Goal: Transaction & Acquisition: Purchase product/service

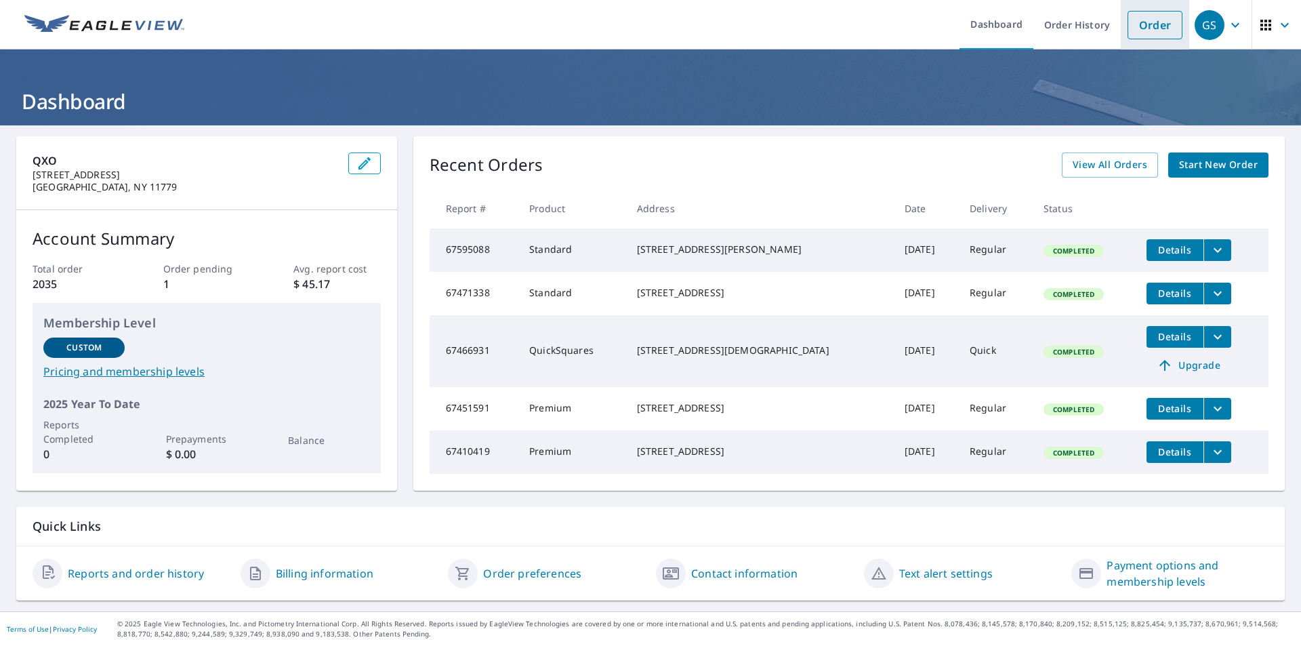
click at [1132, 22] on link "Order" at bounding box center [1154, 25] width 55 height 28
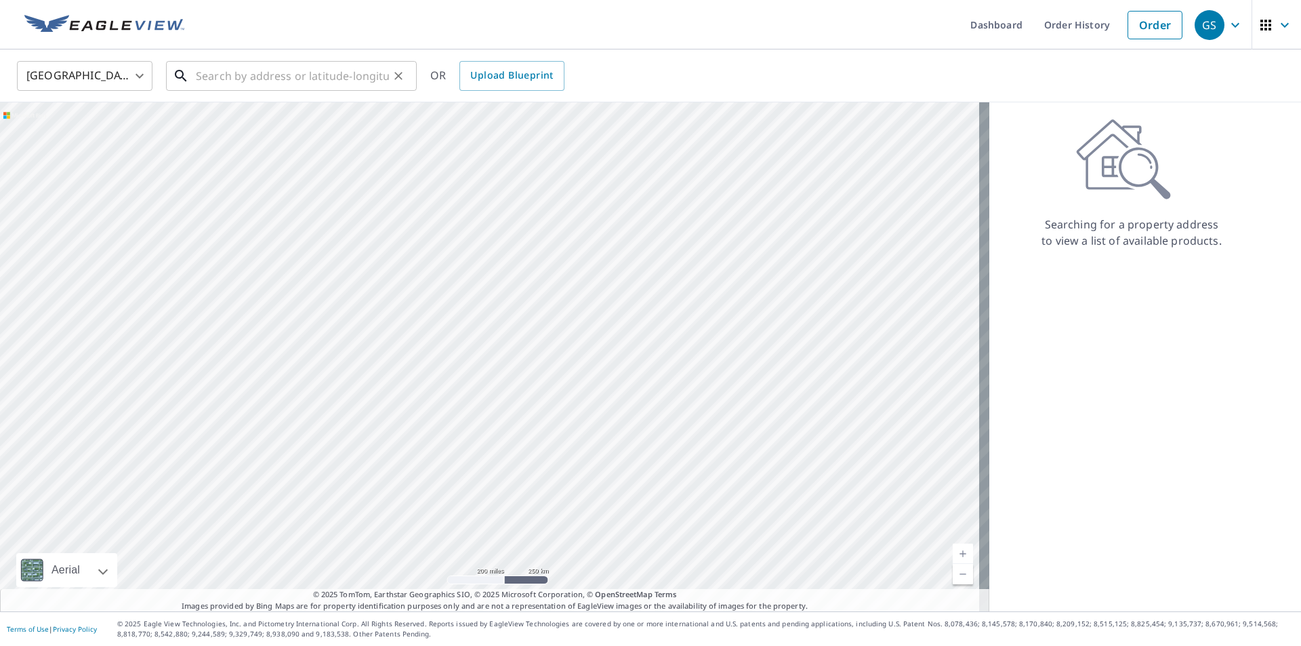
click at [293, 83] on input "text" at bounding box center [292, 76] width 193 height 38
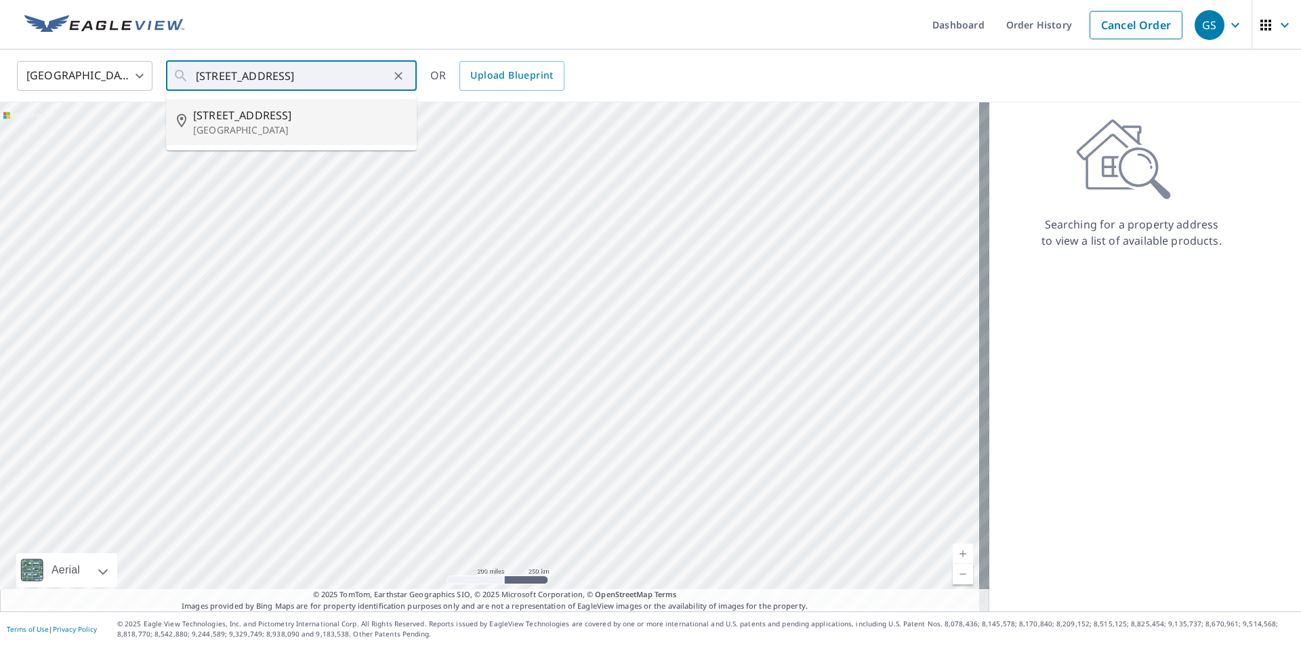
type input "[STREET_ADDRESS]"
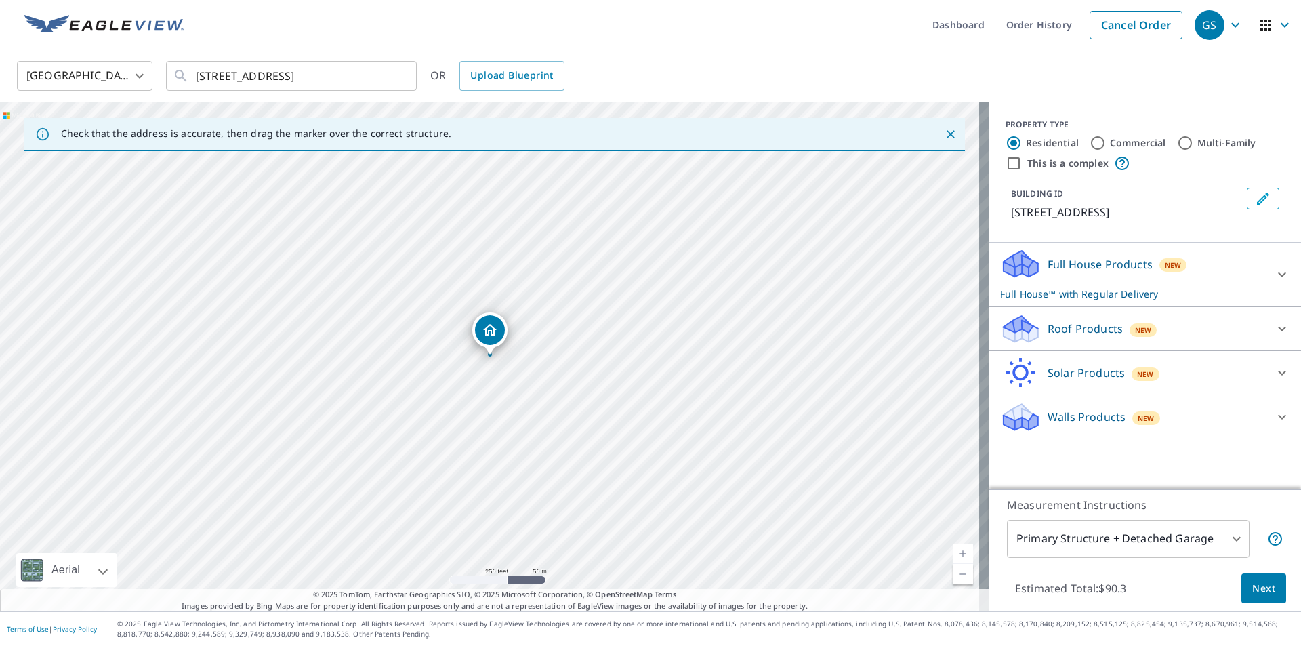
click at [1075, 337] on p "Roof Products" at bounding box center [1085, 328] width 75 height 16
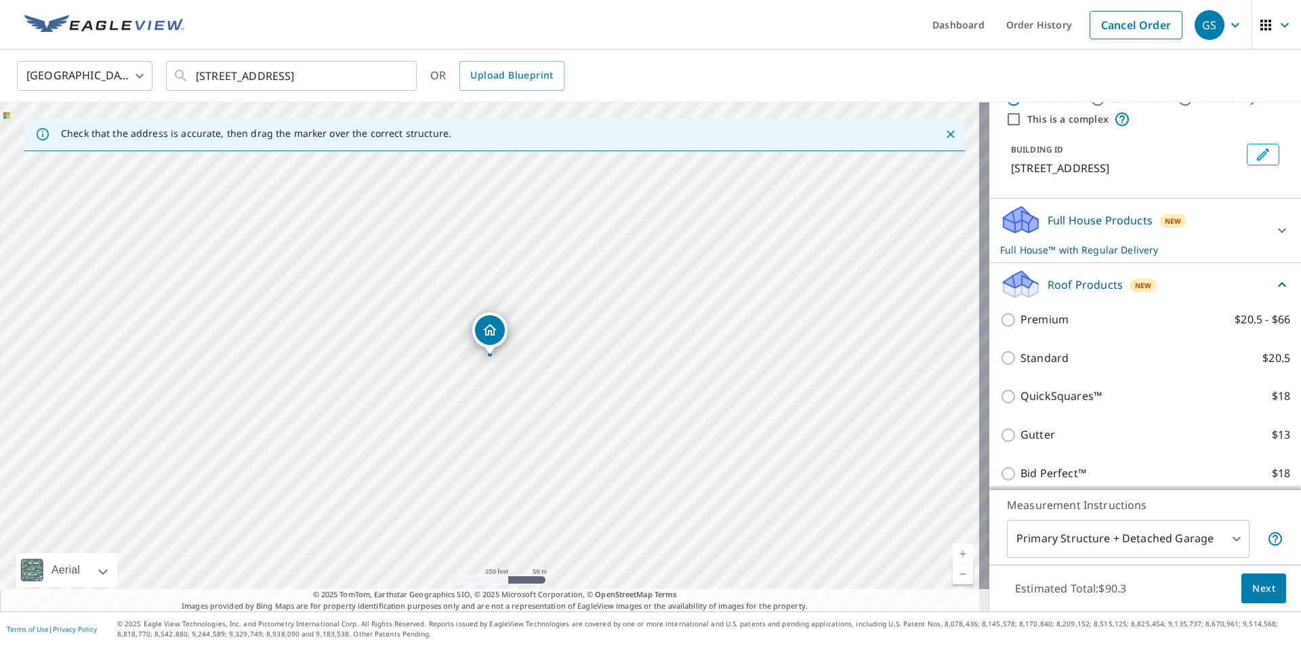
scroll to position [68, 0]
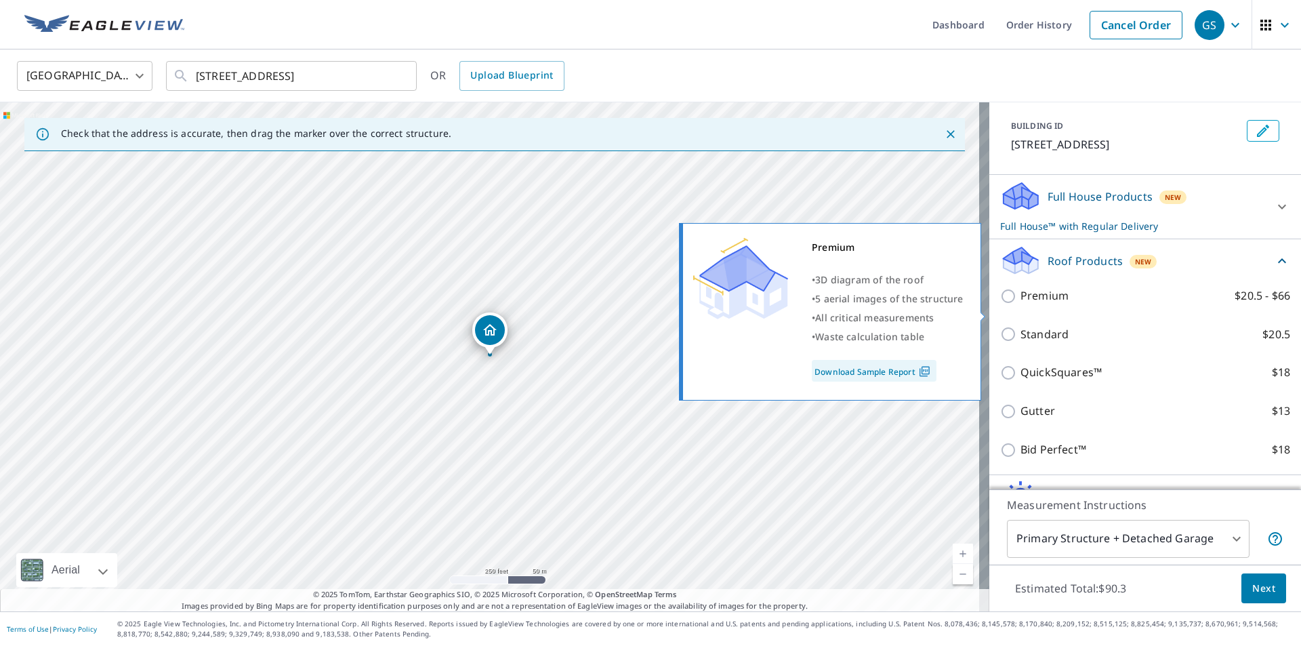
click at [1066, 304] on label "Premium $20.5 - $66" at bounding box center [1155, 295] width 270 height 17
click at [1020, 304] on input "Premium $20.5 - $66" at bounding box center [1010, 296] width 20 height 16
checkbox input "true"
checkbox input "false"
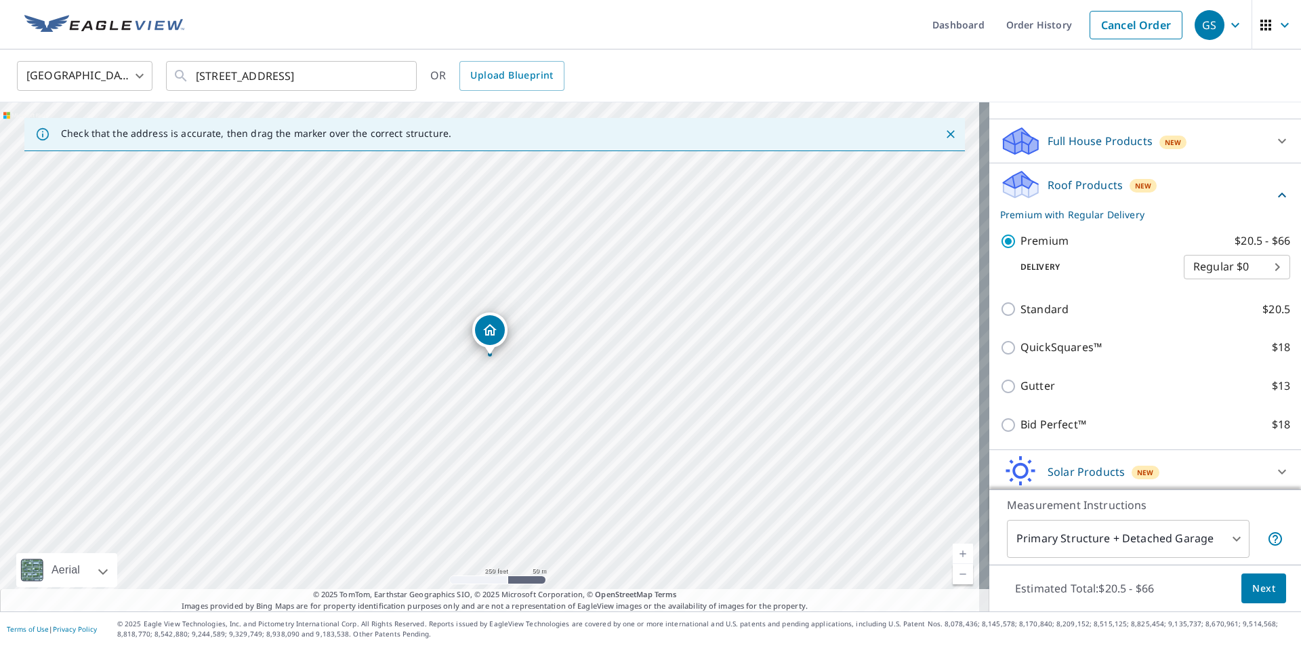
scroll to position [188, 0]
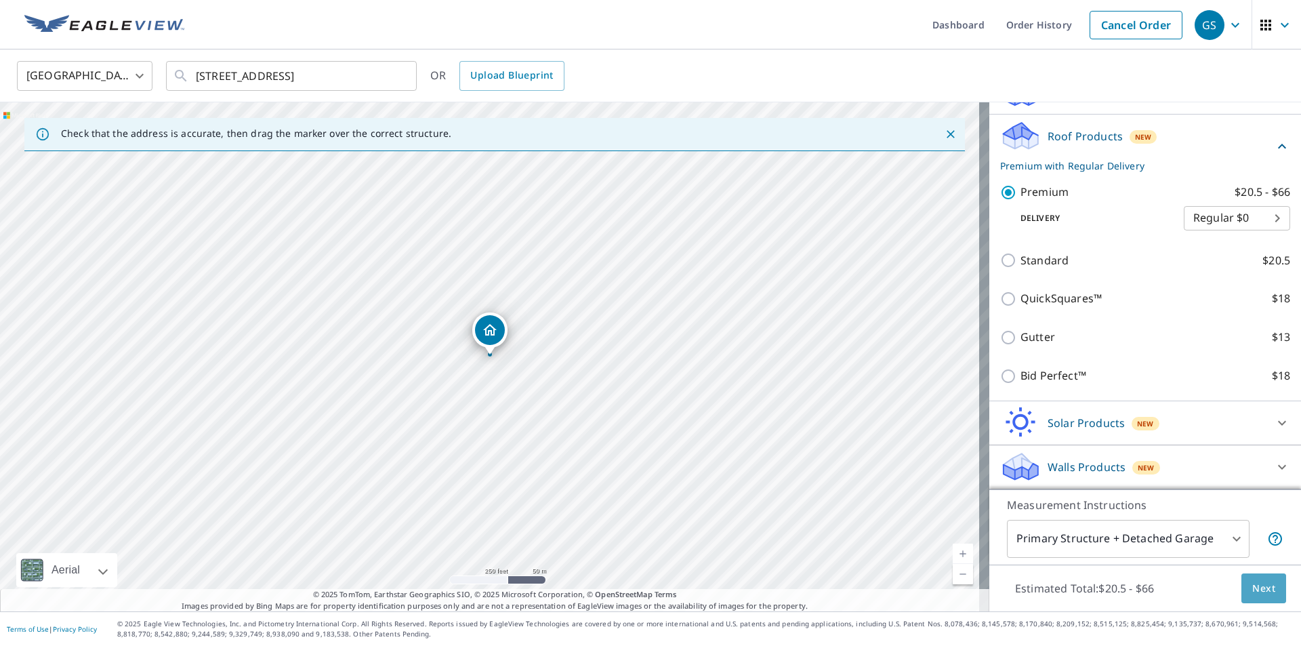
click at [1253, 592] on span "Next" at bounding box center [1263, 588] width 23 height 17
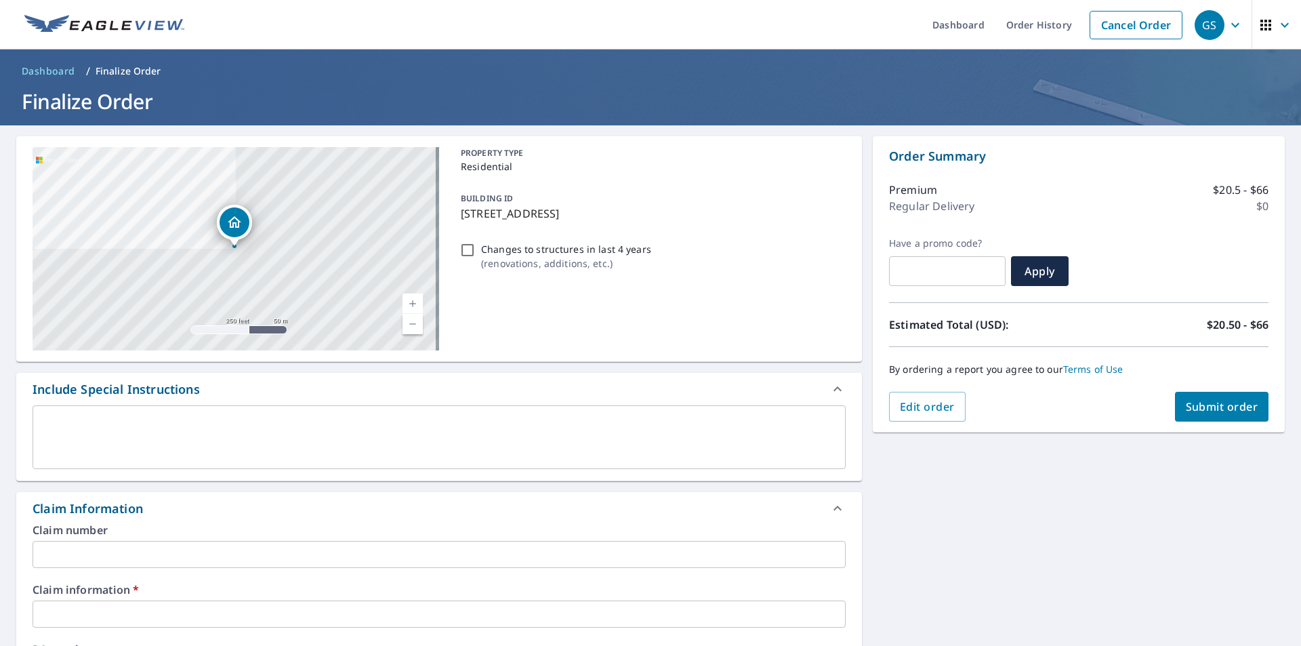
click at [115, 429] on textarea at bounding box center [439, 437] width 794 height 39
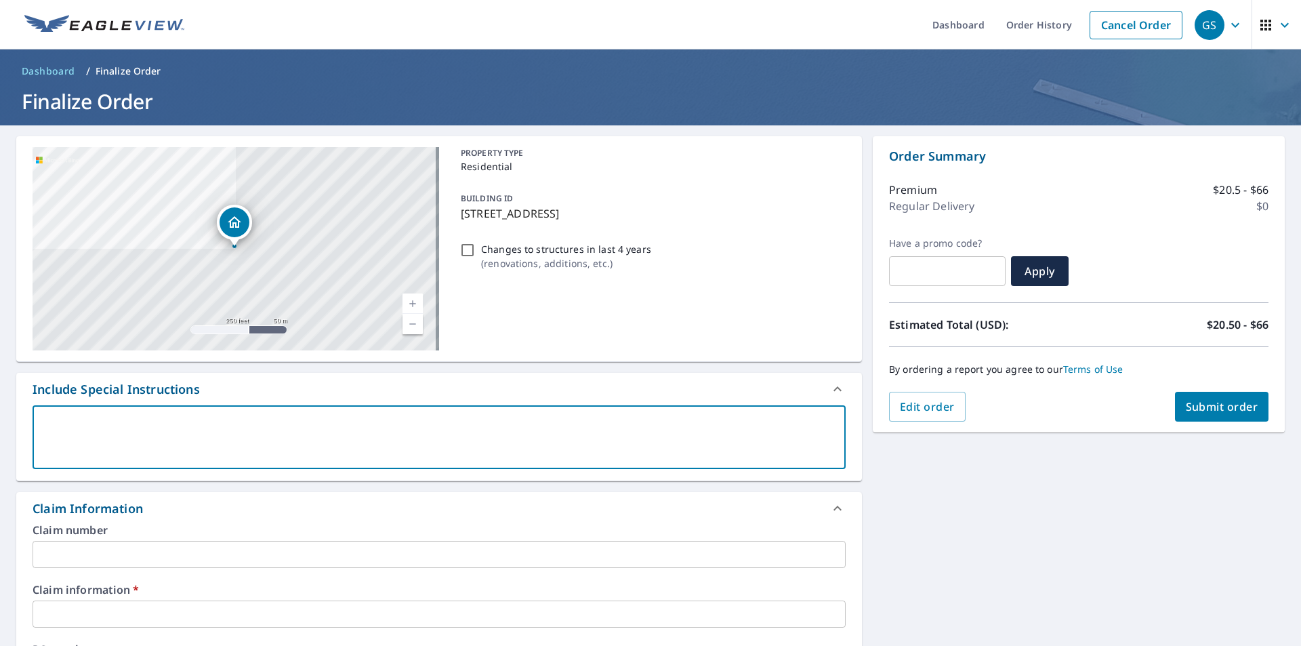
type textarea "C"
type textarea "x"
checkbox input "true"
type textarea "Co"
type textarea "x"
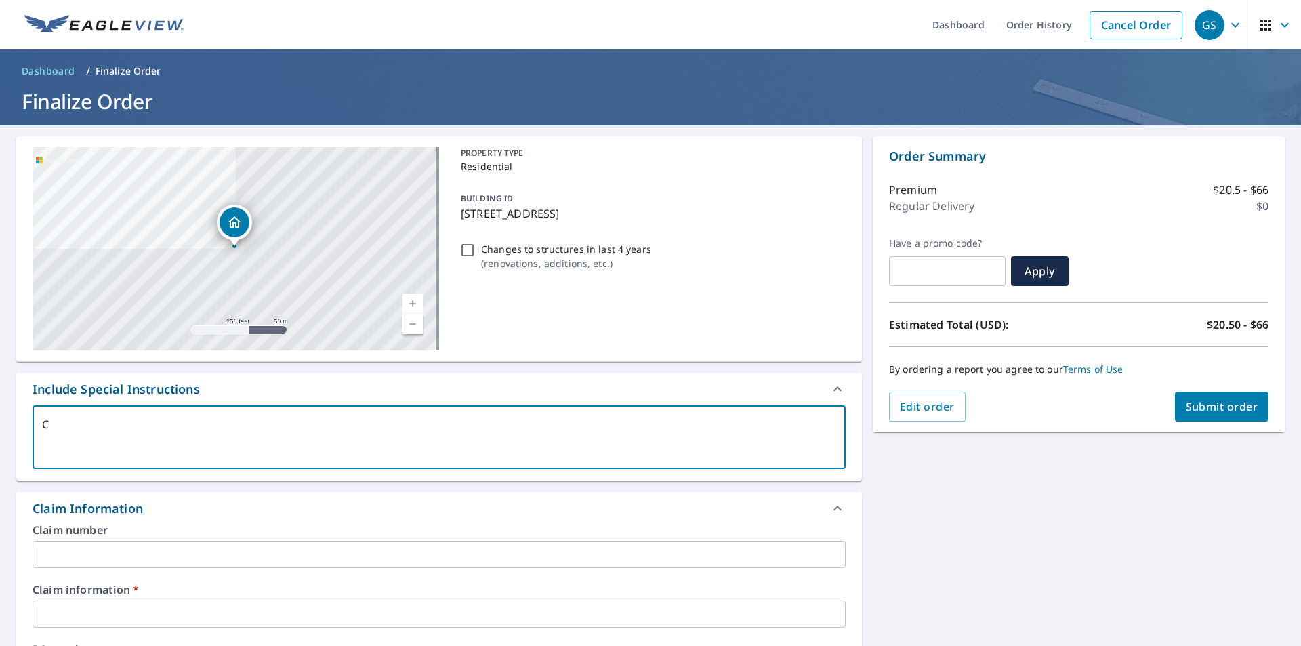
checkbox input "true"
type textarea "C"
type textarea "x"
checkbox input "true"
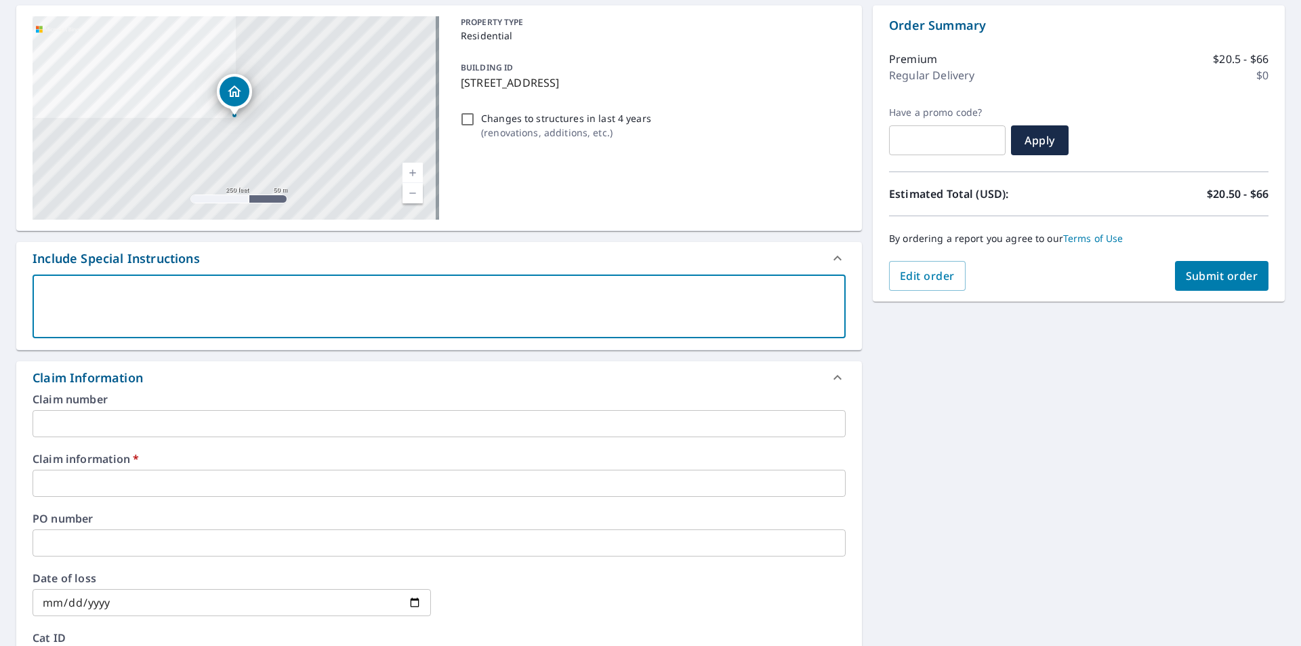
scroll to position [271, 0]
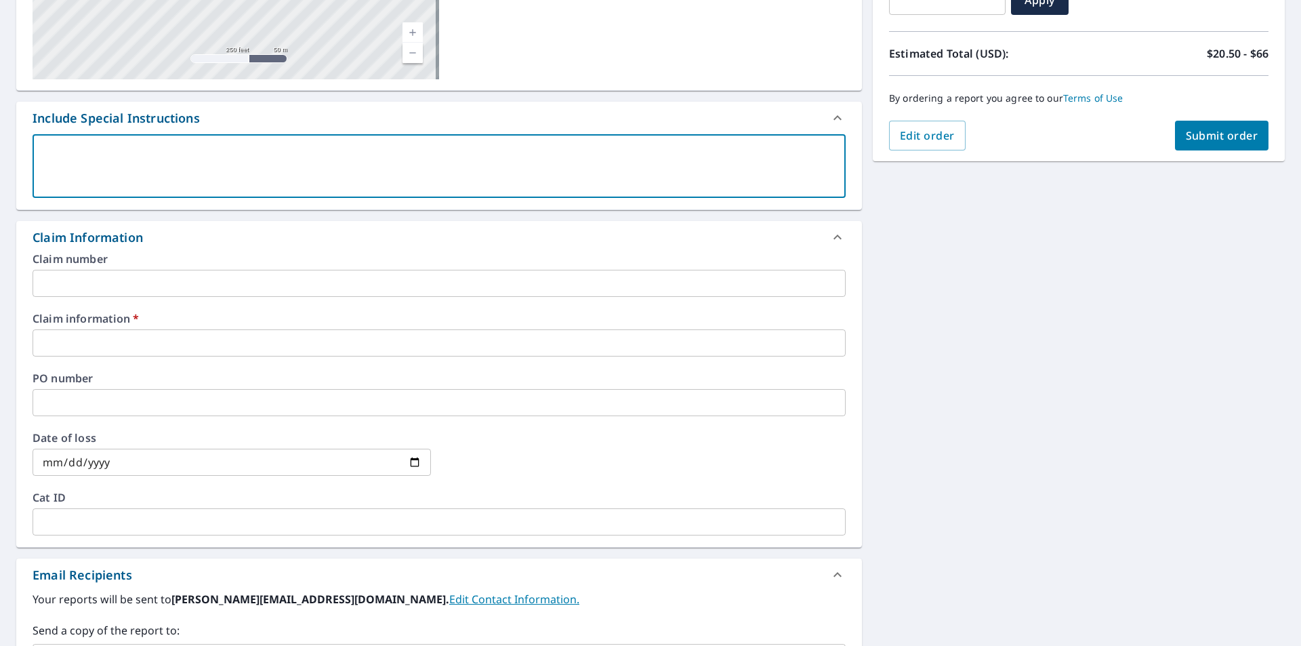
click at [79, 336] on input "text" at bounding box center [439, 342] width 813 height 27
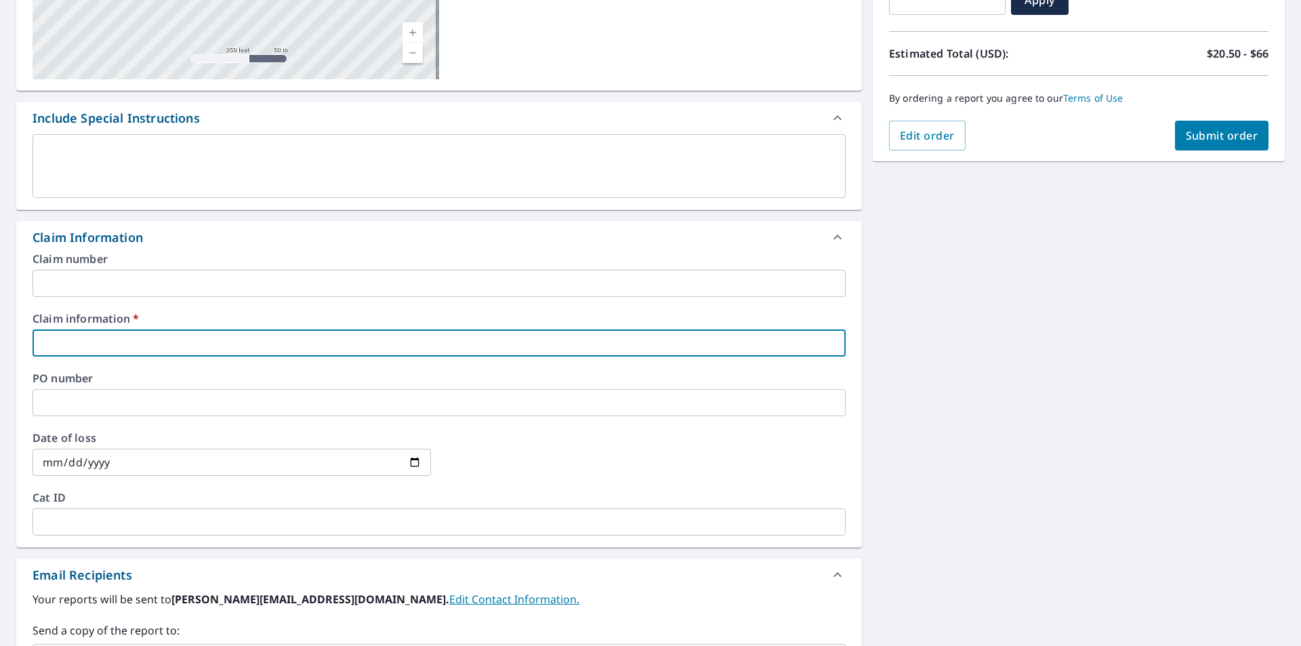
type input "C"
checkbox input "true"
type input "Co"
checkbox input "true"
type input "Cou"
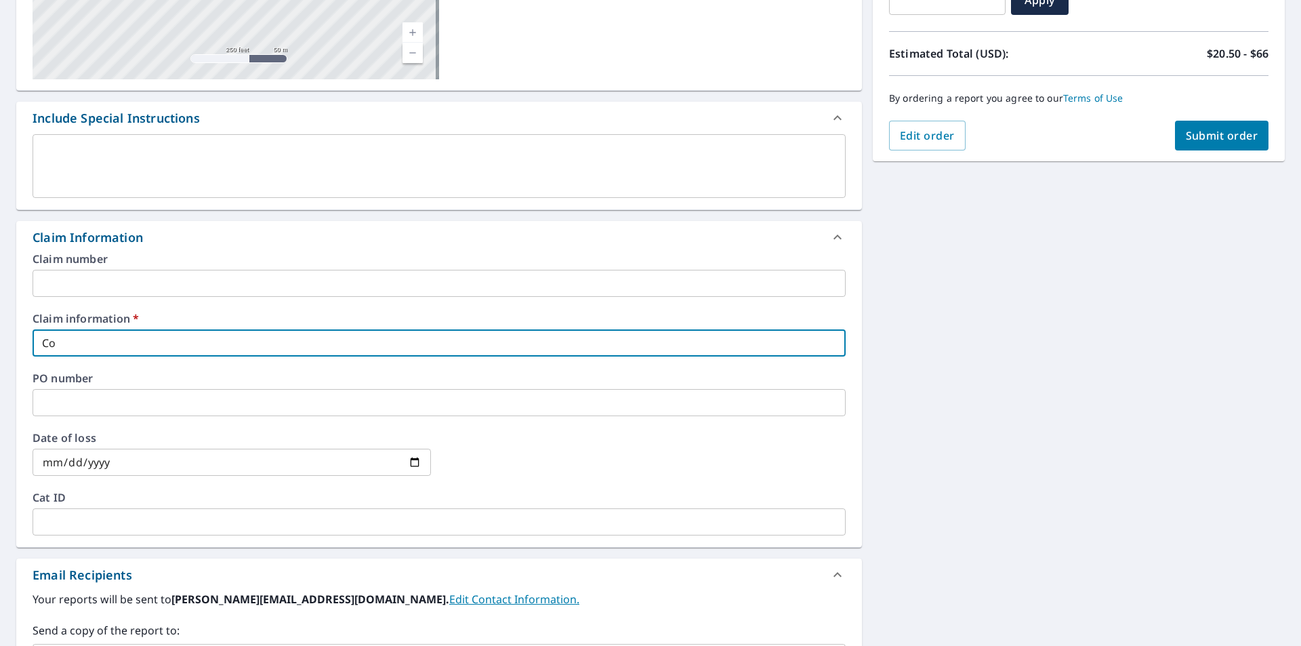
checkbox input "true"
type input "Coure"
checkbox input "true"
type input "[PERSON_NAME]"
checkbox input "true"
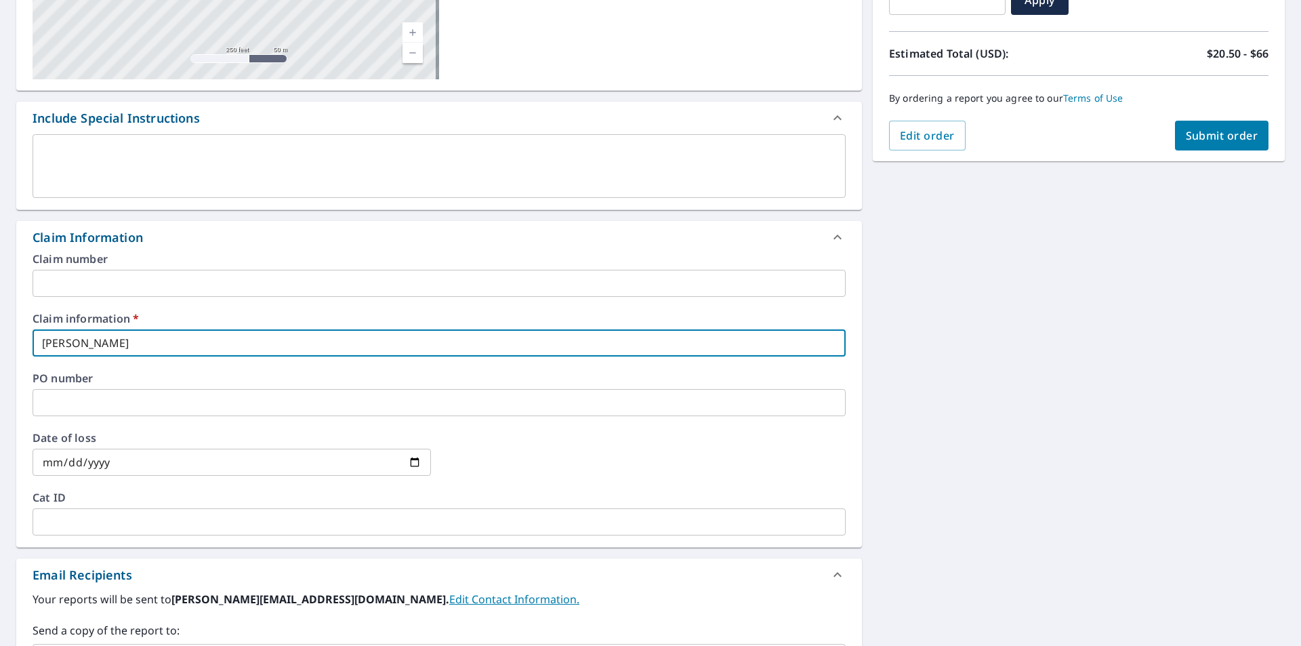
type input "[PERSON_NAME]"
checkbox input "true"
type input "[PERSON_NAME]"
checkbox input "true"
type input "Coure"
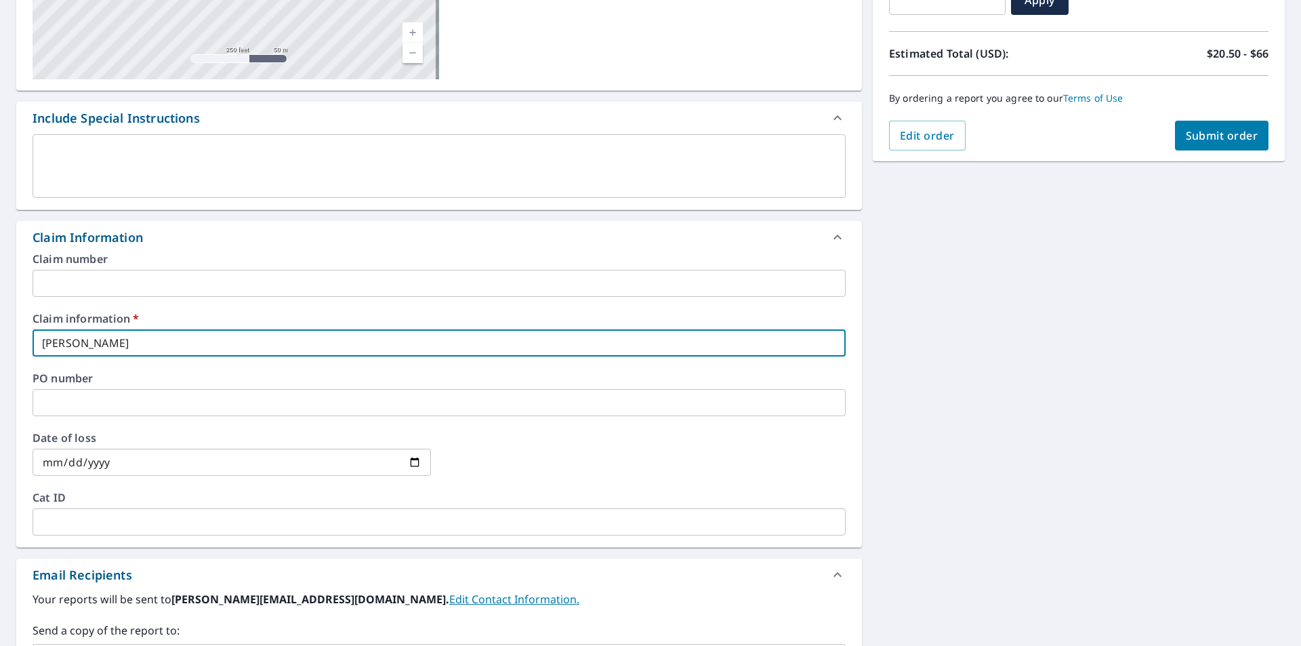
checkbox input "true"
type input "Cour"
checkbox input "true"
type input "Court"
checkbox input "true"
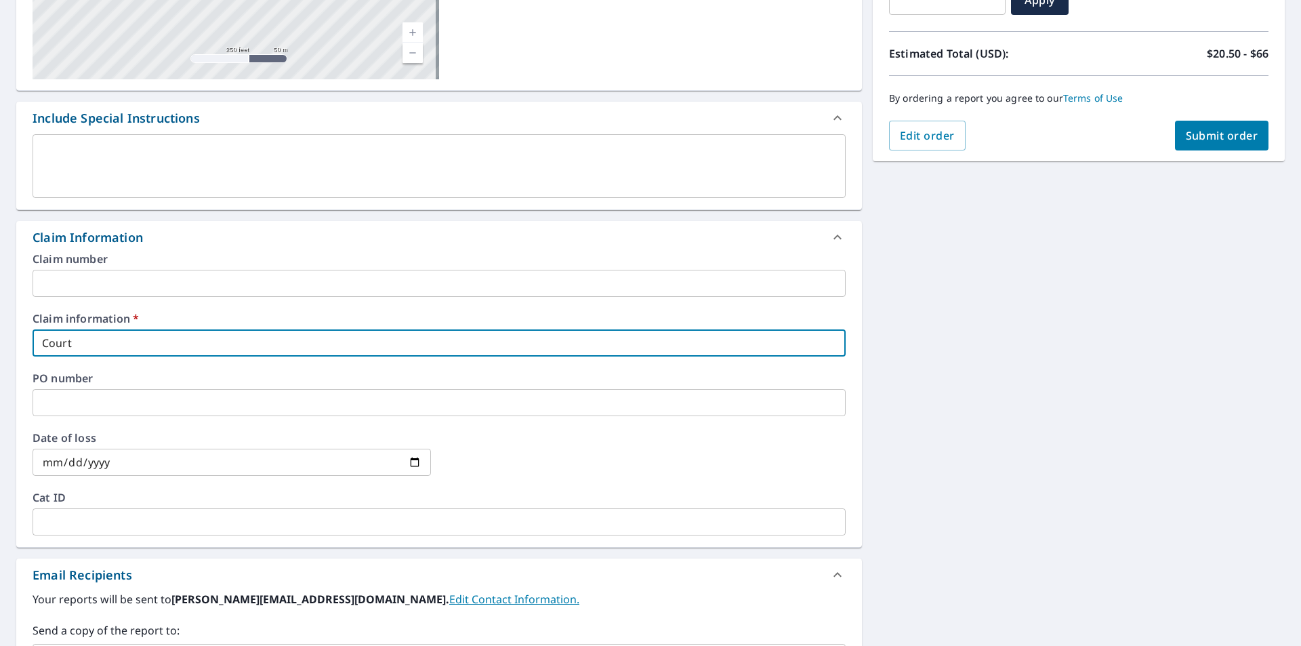
type input "Court"
checkbox input "true"
type input "Court C"
checkbox input "true"
type input "Court Co"
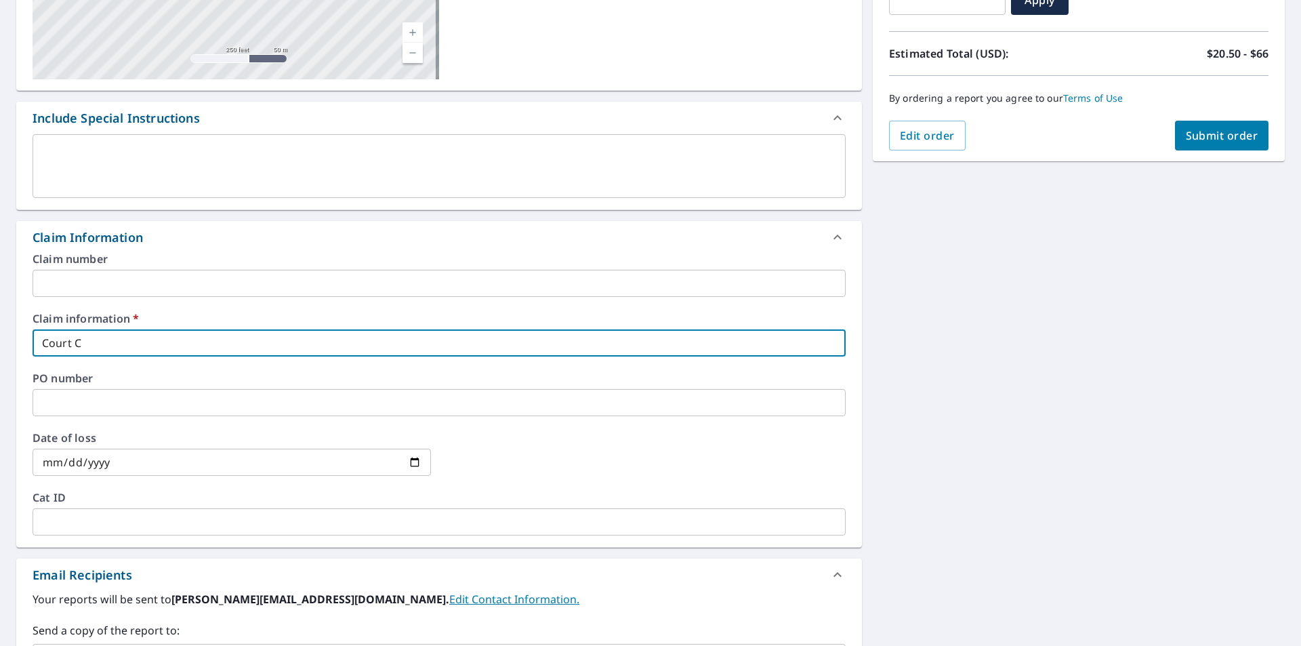
checkbox input "true"
type input "Court Con"
checkbox input "true"
type input "Court Cont"
checkbox input "true"
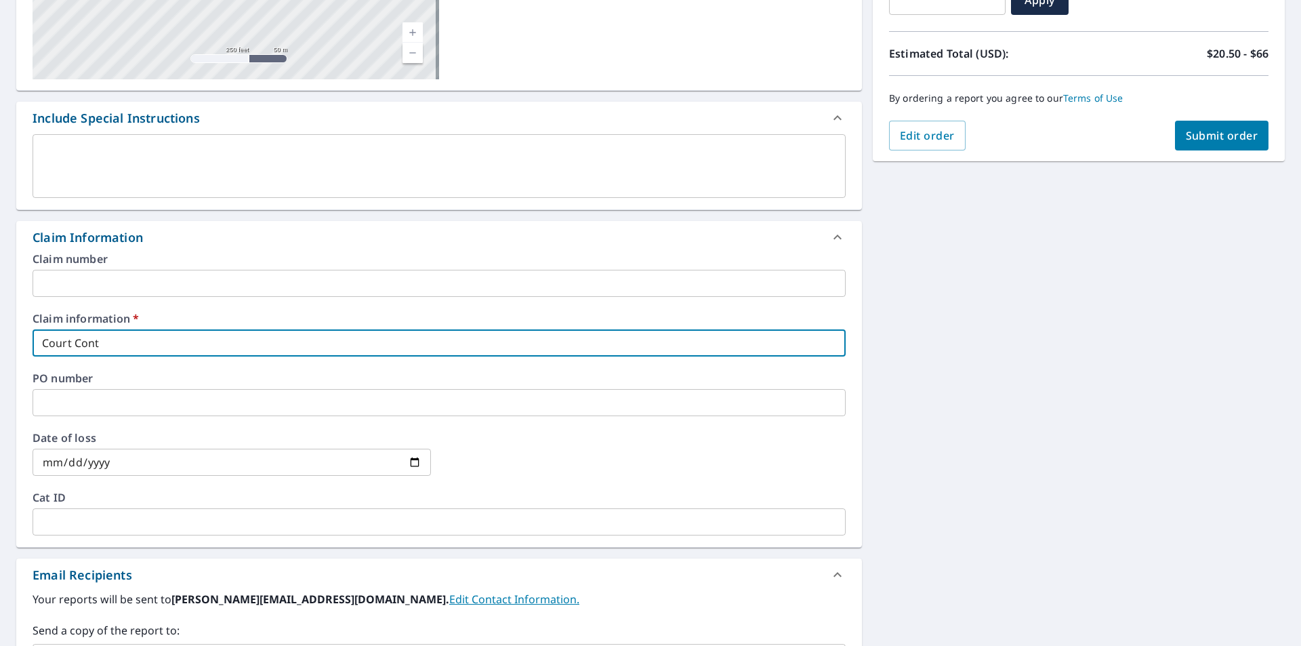
type input "Court Contr"
checkbox input "true"
type input "Court Contra"
checkbox input "true"
type input "Court Contrac"
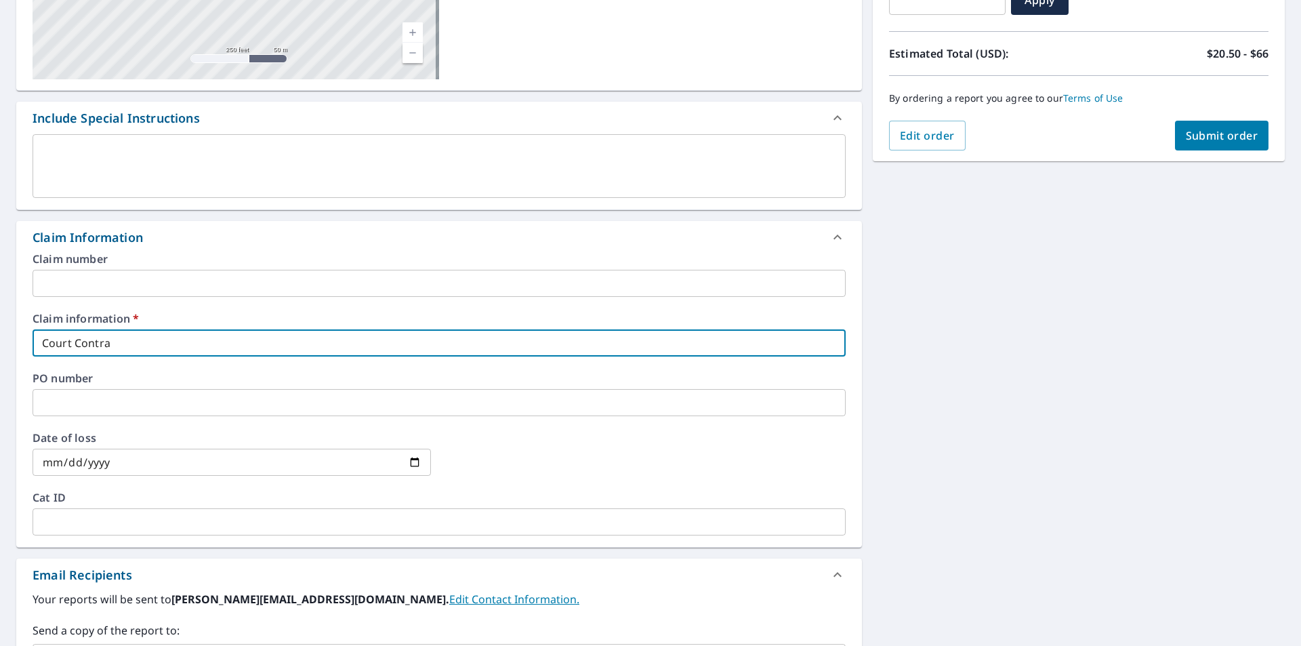
checkbox input "true"
type input "Court Contract"
checkbox input "true"
type input "Court Contracti"
checkbox input "true"
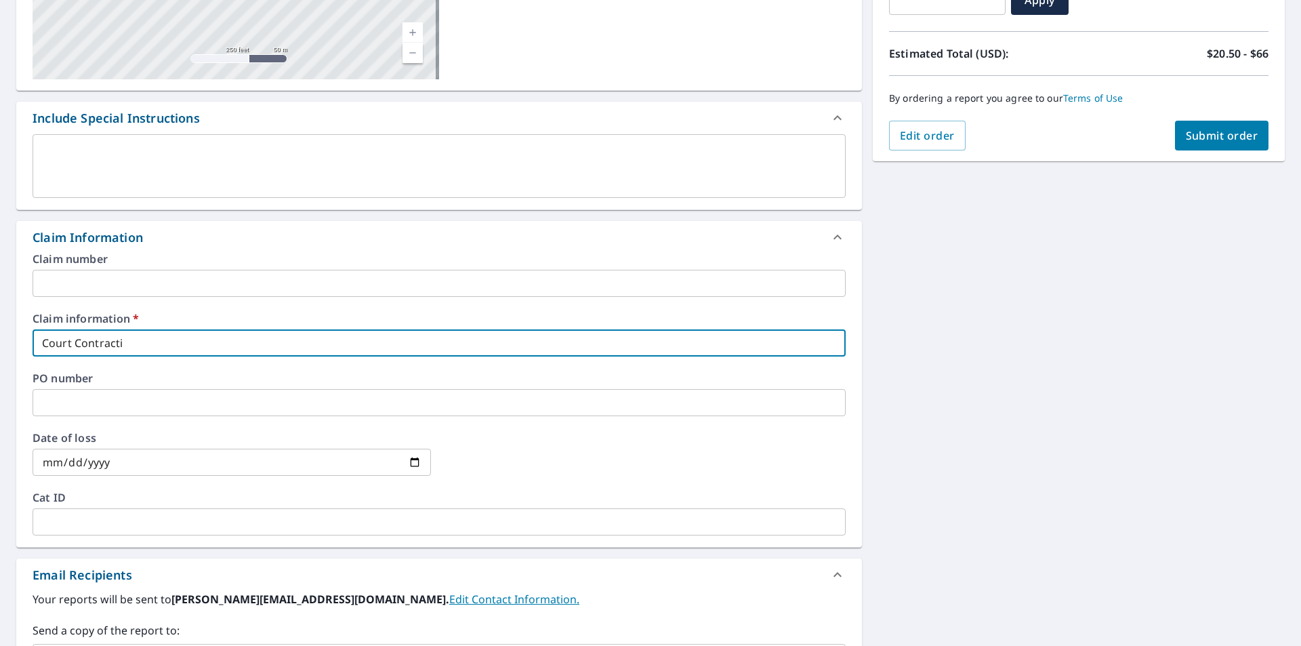
type input "Court Contractin"
checkbox input "true"
type input "Court Contracting"
checkbox input "true"
type input "Court Contracting"
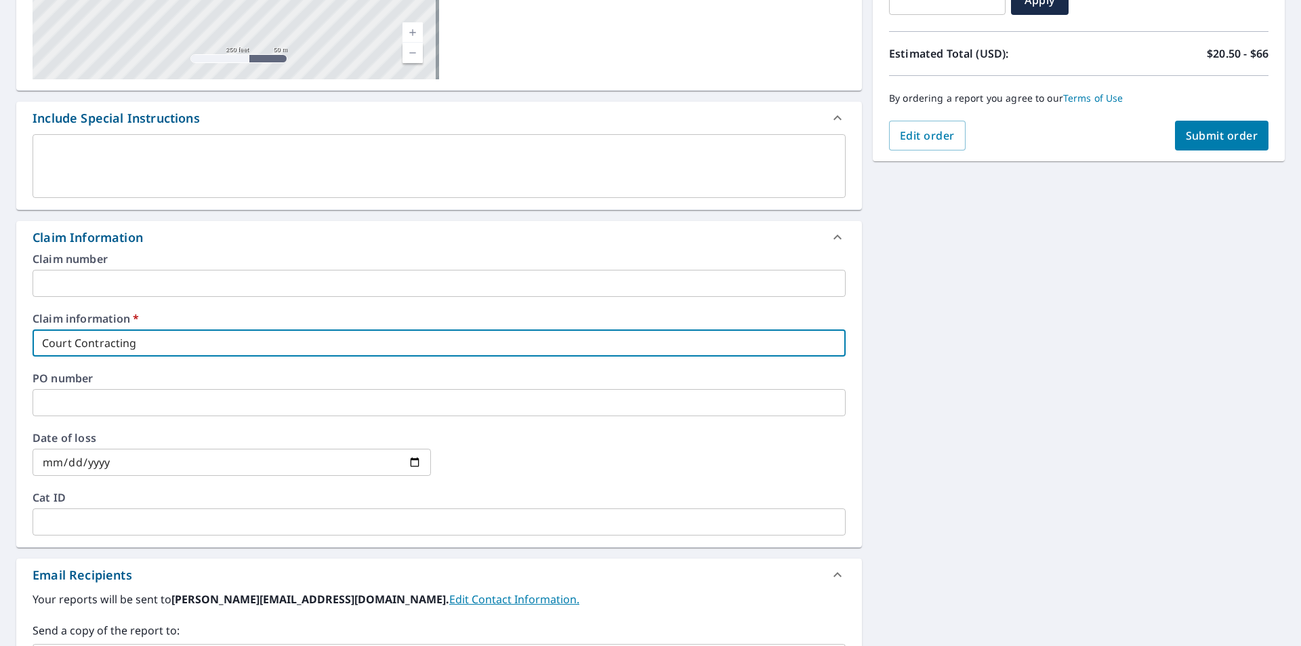
click at [75, 285] on input "text" at bounding box center [439, 283] width 813 height 27
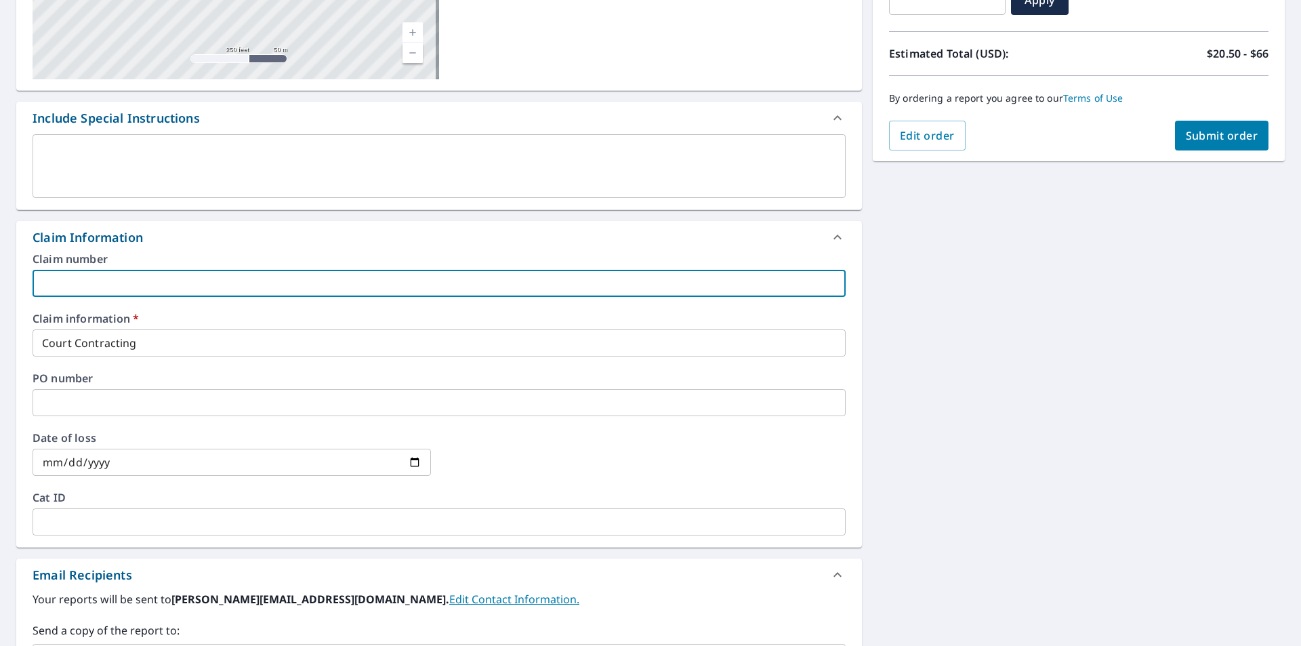
type input "C"
checkbox input "true"
type input "Co"
checkbox input "true"
type input "Cou"
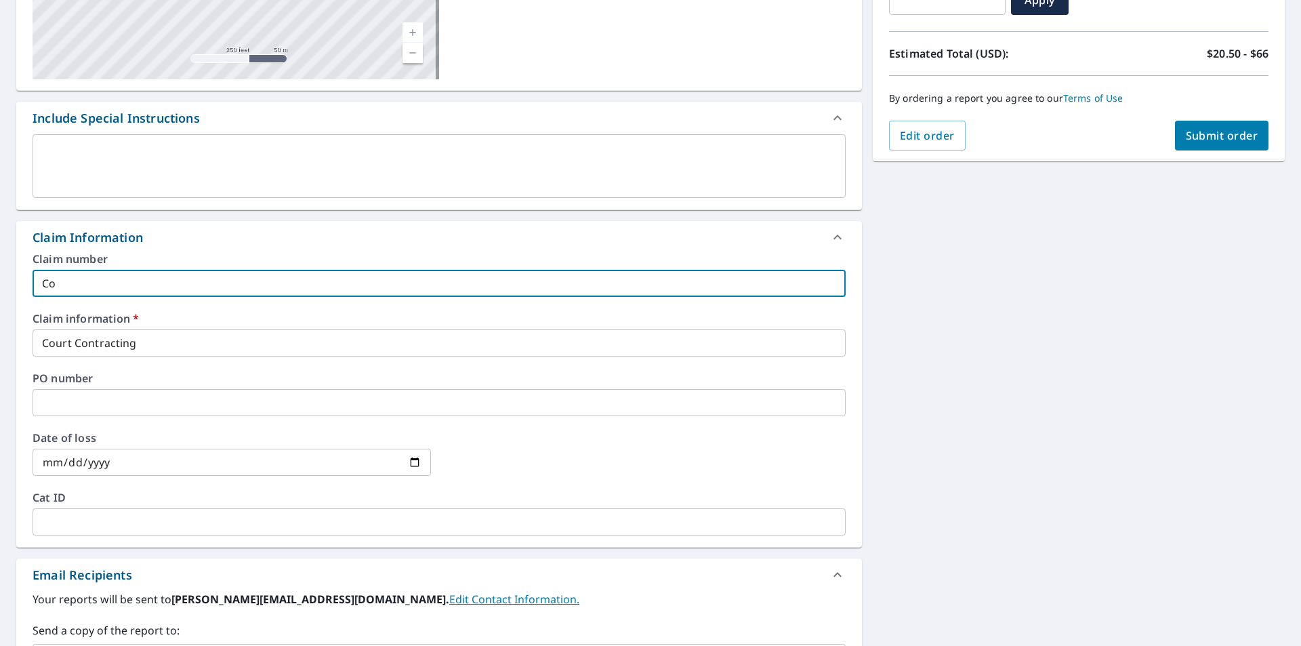
checkbox input "true"
type input "Cour"
checkbox input "true"
type input "Court"
checkbox input "true"
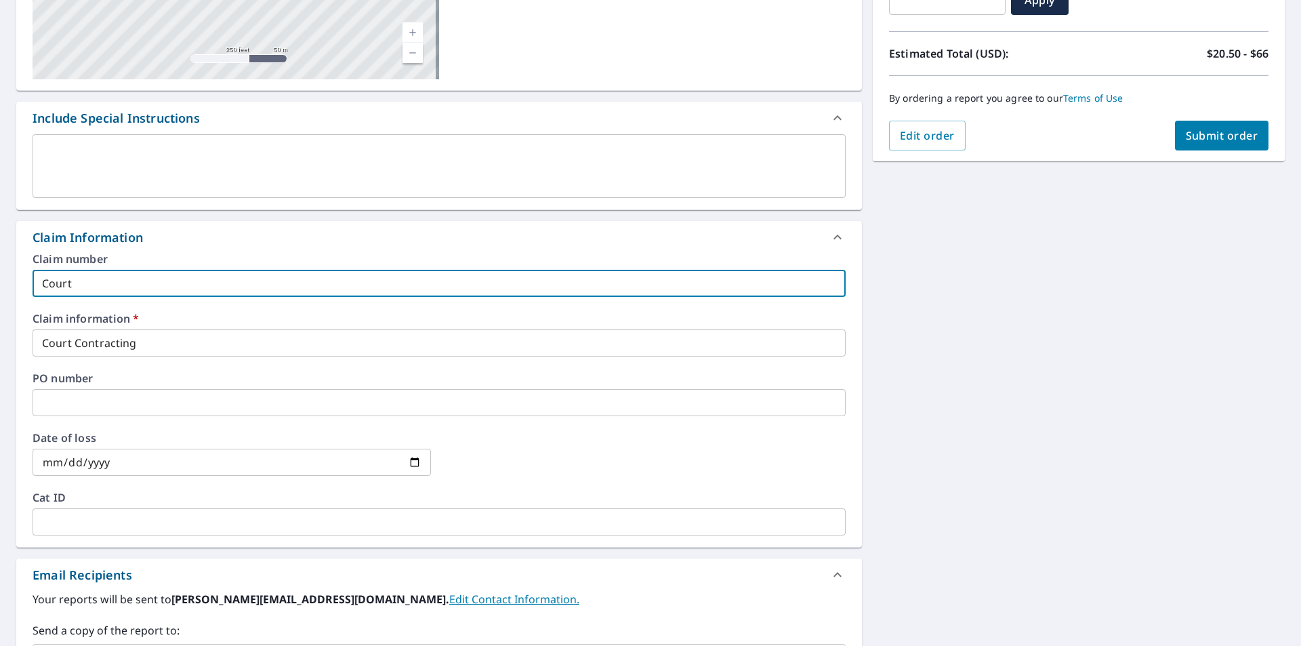
type input "Court"
checkbox input "true"
type input "Court C"
checkbox input "true"
type input "Court Co"
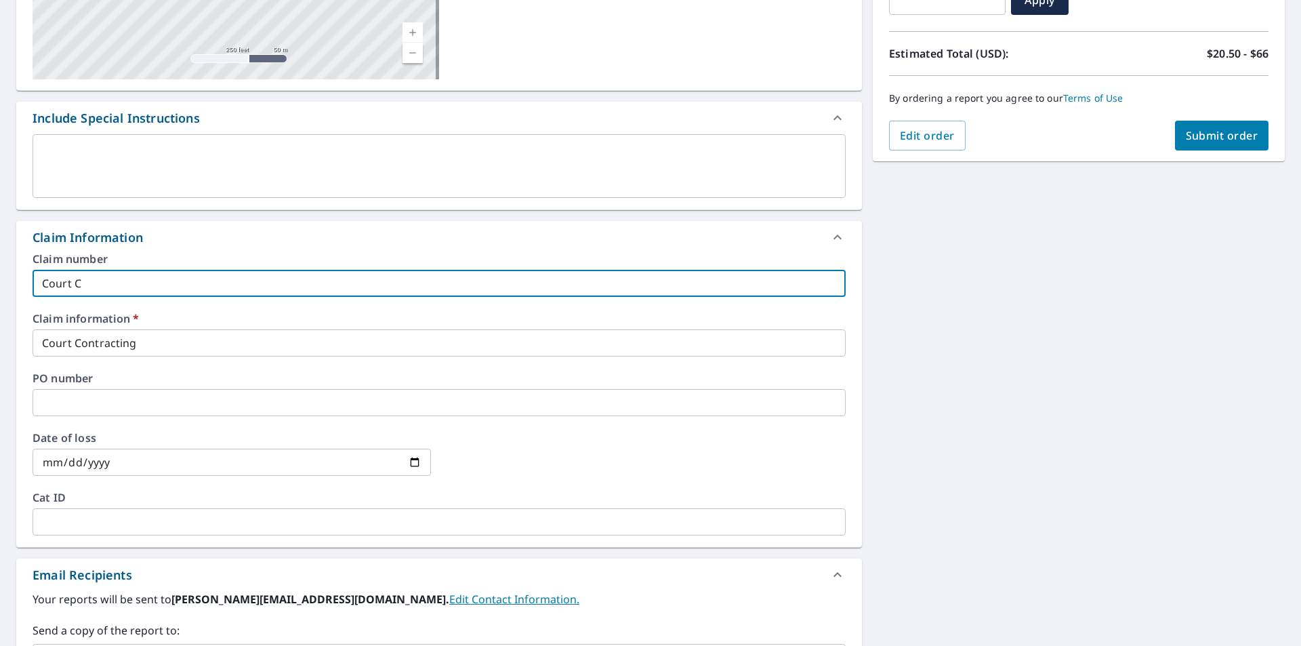
checkbox input "true"
type input "Court Con"
checkbox input "true"
type input "Court Cont"
checkbox input "true"
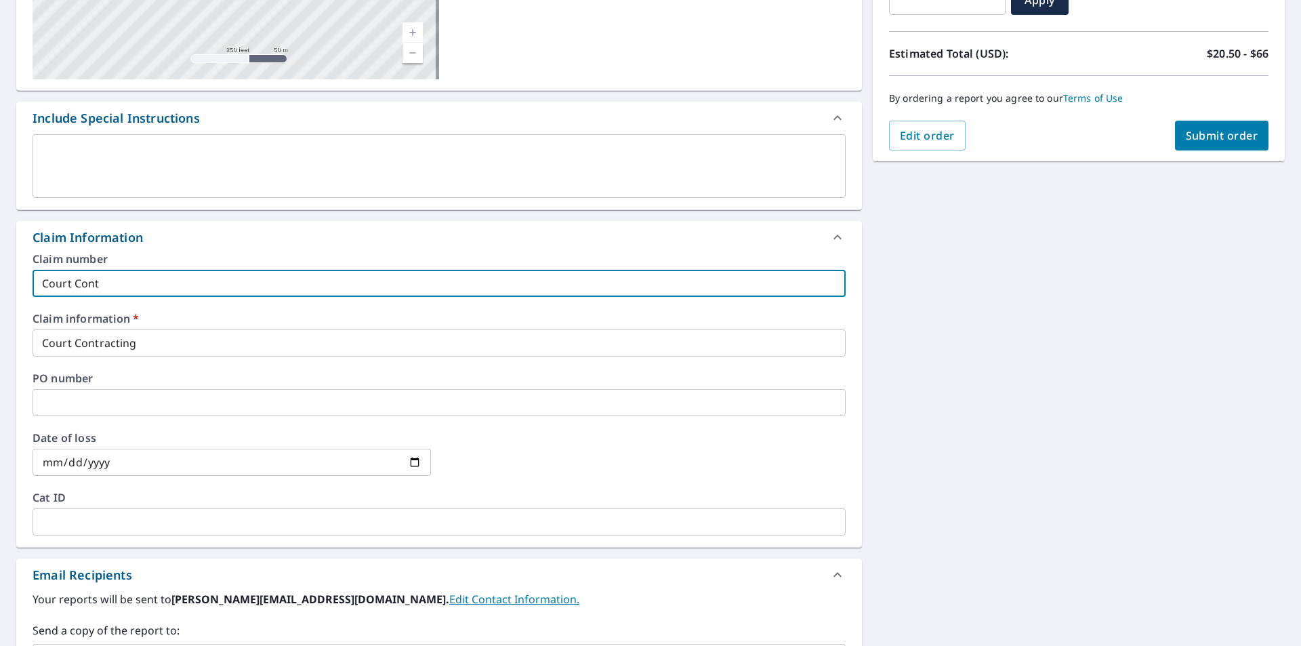
type input "Court Contr"
checkbox input "true"
type input "Court Contra"
checkbox input "true"
type input "Court Contrac"
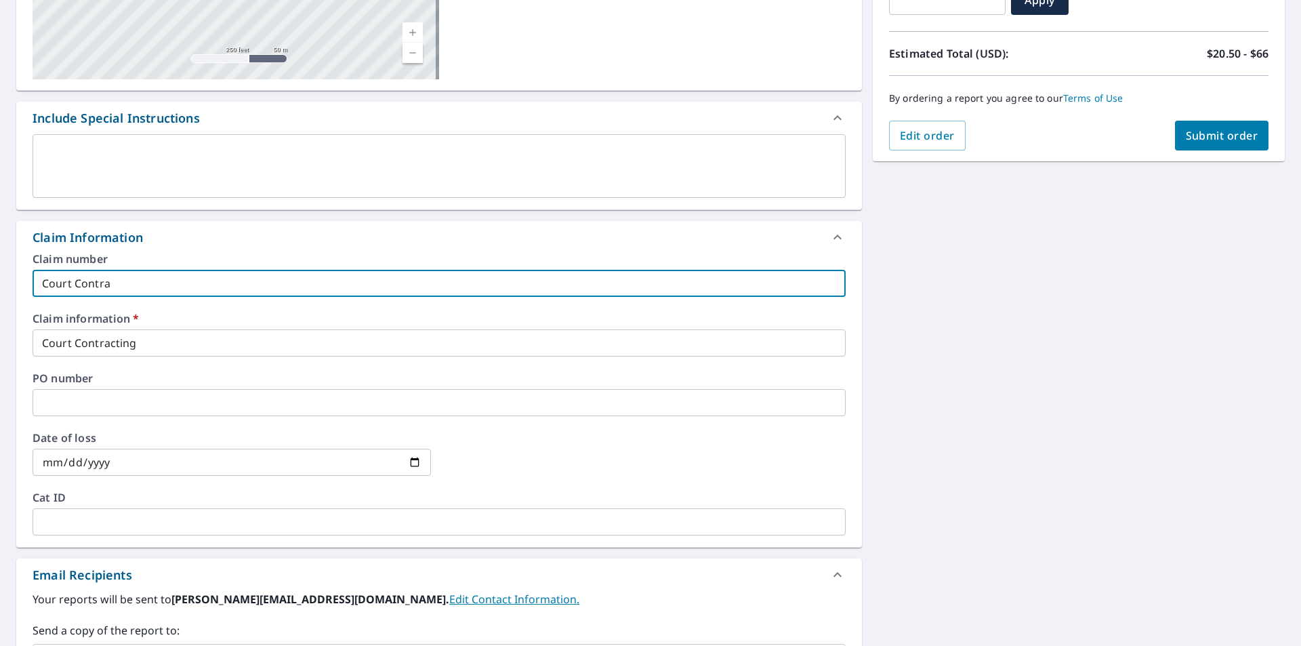
checkbox input "true"
type input "Court Contract"
checkbox input "true"
type input "Court Contracti"
checkbox input "true"
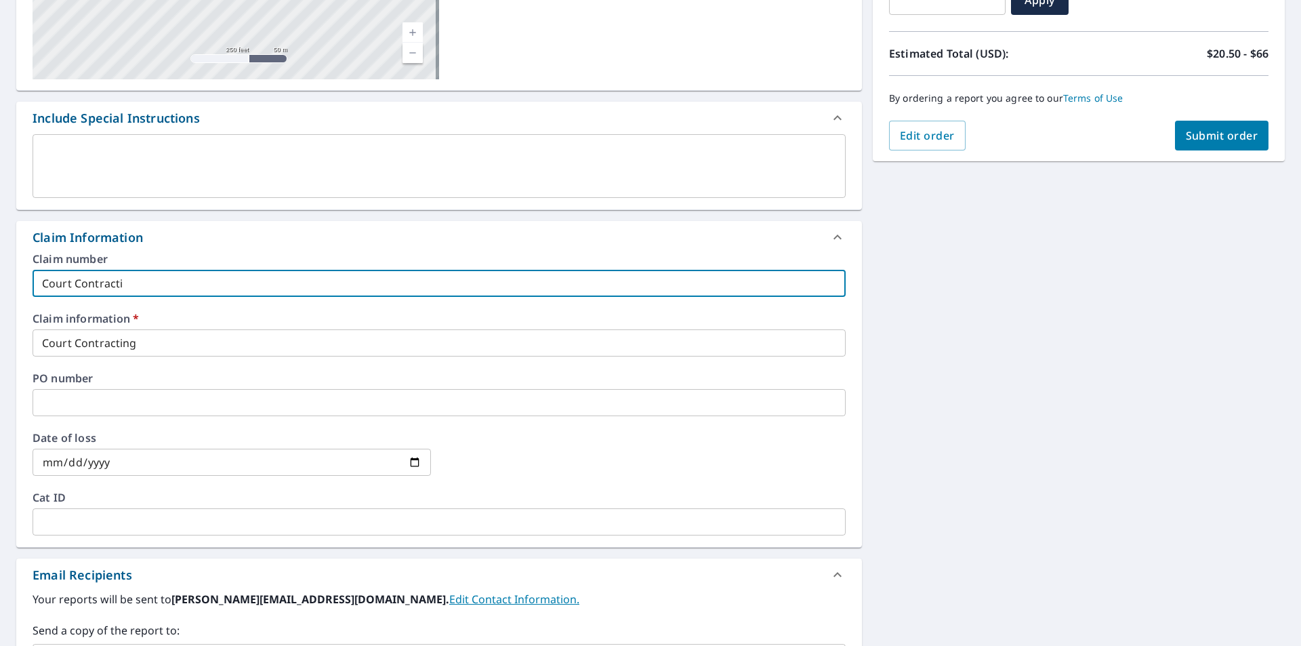
type input "Court Contractin"
checkbox input "true"
type input "Court Contracting"
checkbox input "true"
type input "Court Contracting"
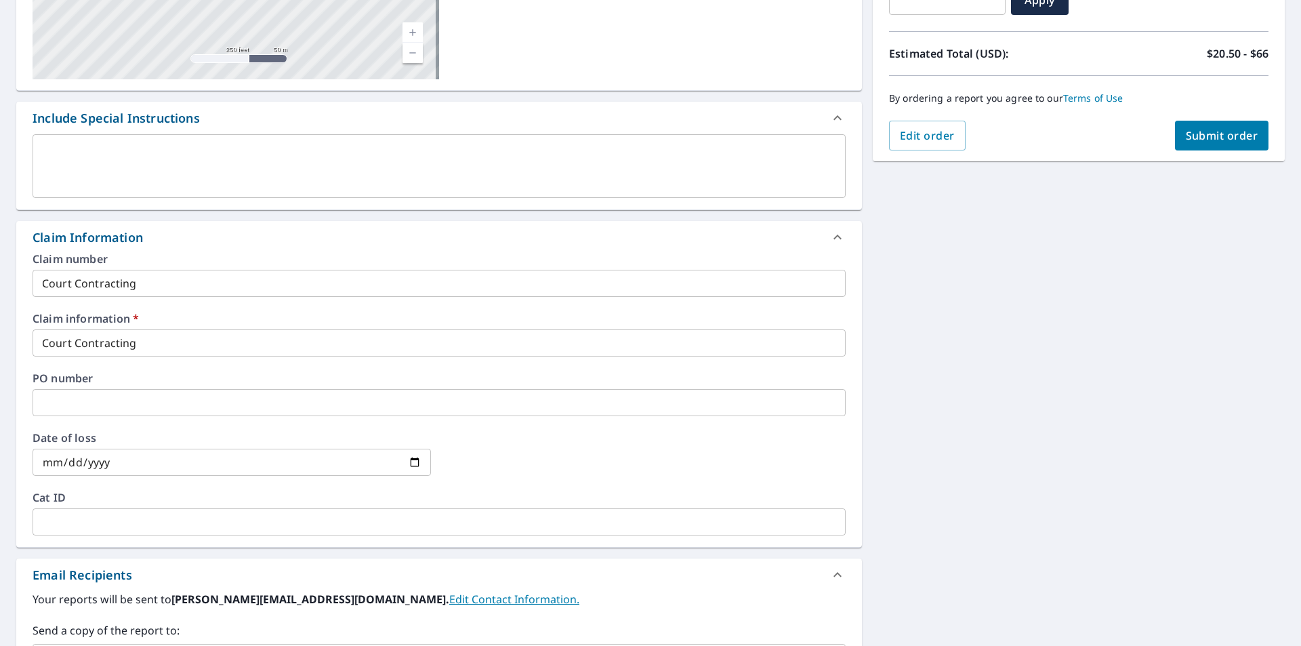
click at [756, 430] on div "Claim number Court Contracting ​ Claim information   * Court Contracting ​ PO n…" at bounding box center [439, 399] width 846 height 293
click at [1194, 142] on span "Submit order" at bounding box center [1222, 135] width 73 height 15
checkbox input "true"
